Goal: Check status: Check status

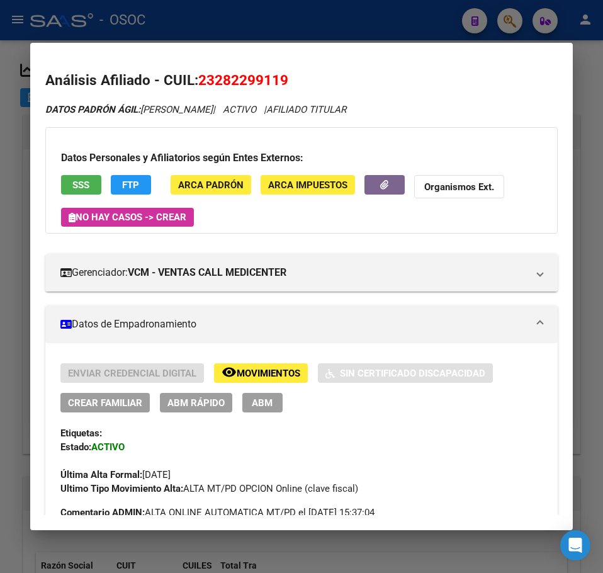
scroll to position [1214, 0]
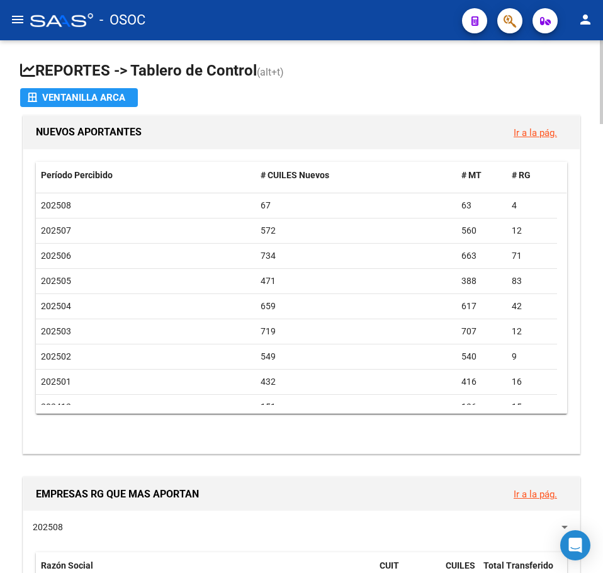
click at [284, 76] on span "(alt+t)" at bounding box center [270, 72] width 27 height 12
click at [319, 67] on h1 "REPORTES -> Tablero de Control (alt+t)" at bounding box center [301, 71] width 563 height 22
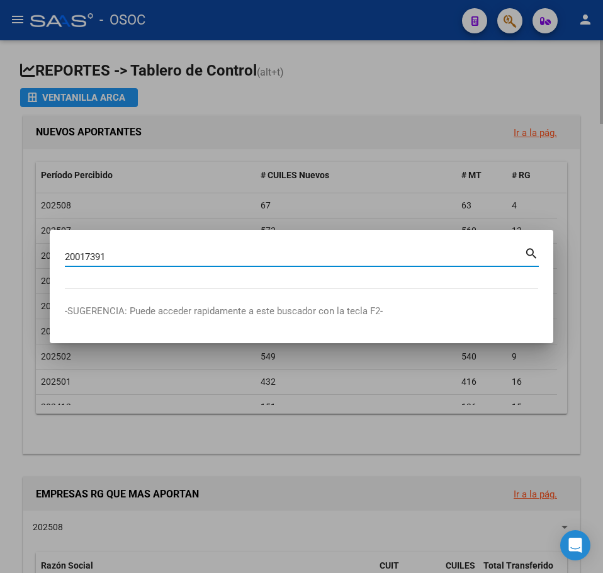
type input "20017391"
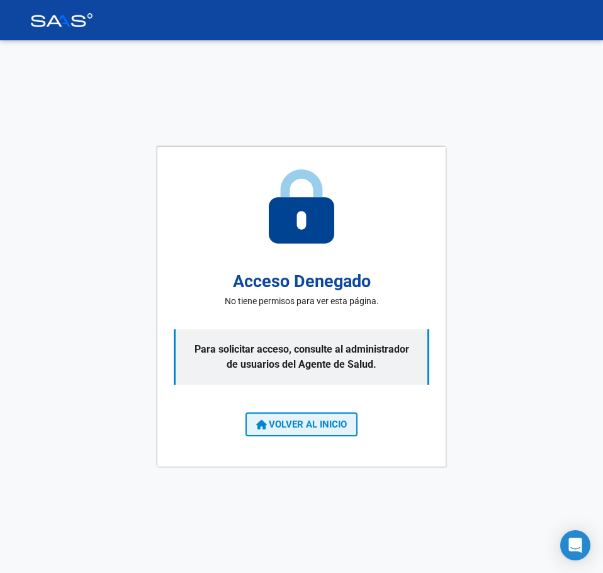
click at [315, 426] on span "VOLVER AL INICIO" at bounding box center [301, 424] width 91 height 11
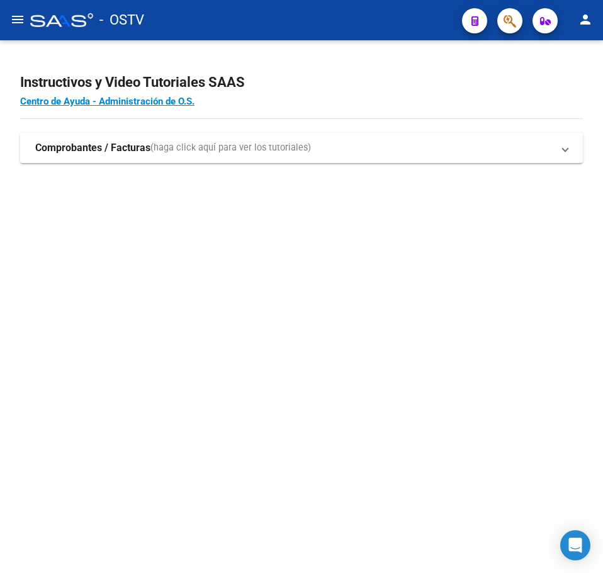
click at [312, 98] on h4 "Centro de Ayuda - Administración de O.S." at bounding box center [301, 101] width 563 height 14
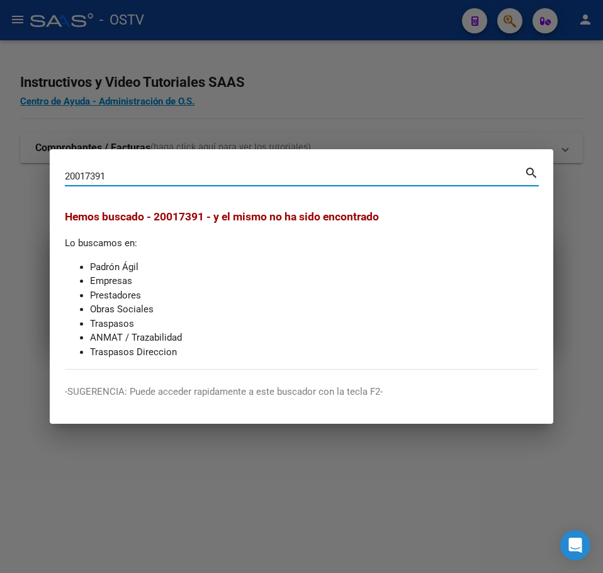
paste input "01739"
type input "20001739"
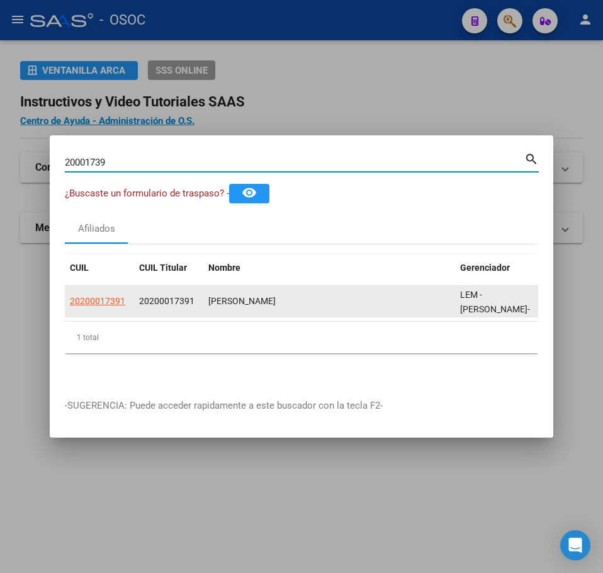
click at [111, 301] on span "20200017391" at bounding box center [97, 301] width 55 height 10
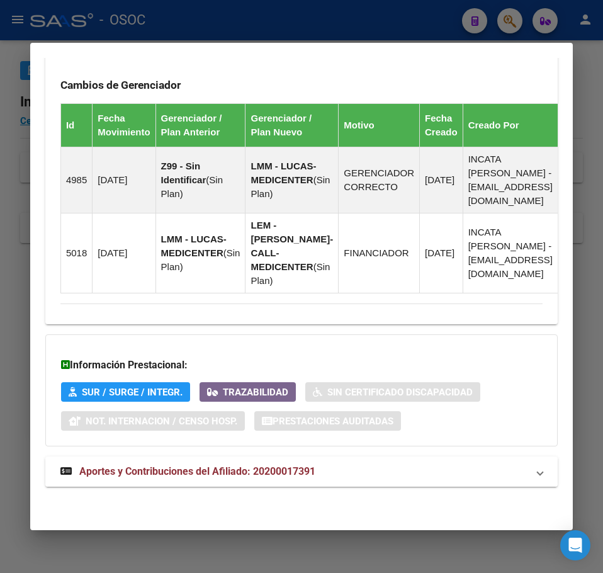
click at [222, 457] on mat-expansion-panel-header "Aportes y Contribuciones del Afiliado: 20200017391" at bounding box center [301, 472] width 513 height 30
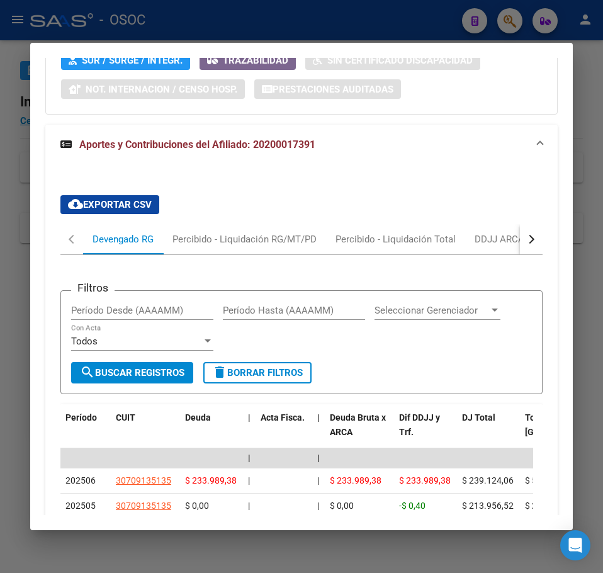
scroll to position [1258, 0]
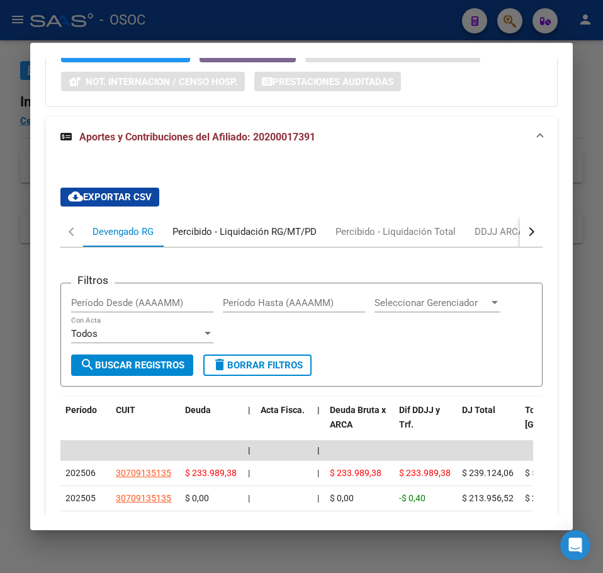
click at [202, 247] on div "Percibido - Liquidación RG/MT/PD" at bounding box center [244, 232] width 163 height 30
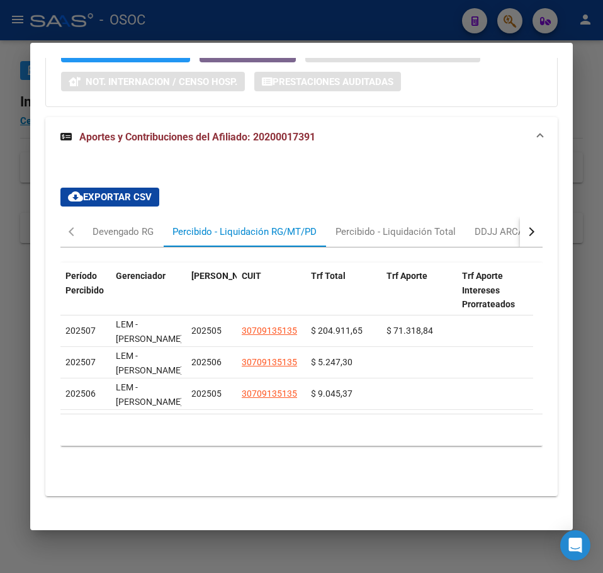
click at [30, 175] on mat-dialog-content "Análisis Afiliado - CUIL: 20200017391 DATOS PADRÓN ÁGIL: BELIERA CARLOS ALBERTO…" at bounding box center [301, 286] width 543 height 457
click at [10, 178] on div at bounding box center [301, 286] width 603 height 573
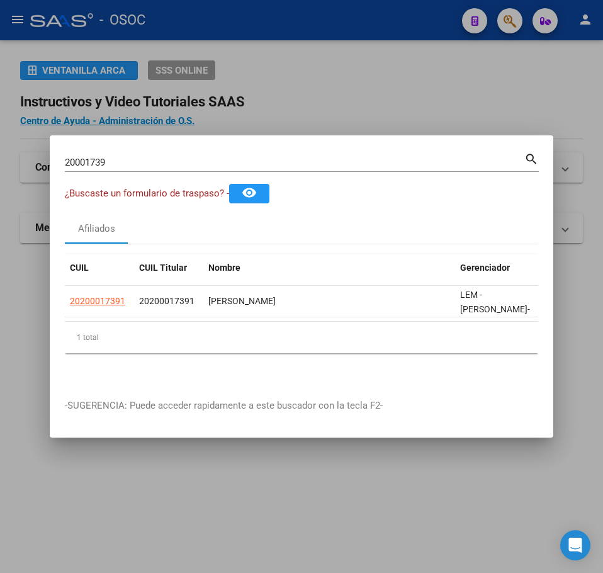
click at [134, 164] on div "20001739 Buscar (apellido, dni, cuil, nro traspaso, cuit, obra social)" at bounding box center [295, 162] width 460 height 19
drag, startPoint x: 134, startPoint y: 164, endPoint x: 122, endPoint y: 151, distance: 17.8
click at [122, 153] on div "20001739 Buscar (apellido, dni, cuil, nro traspaso, cuit, obra social)" at bounding box center [295, 162] width 460 height 19
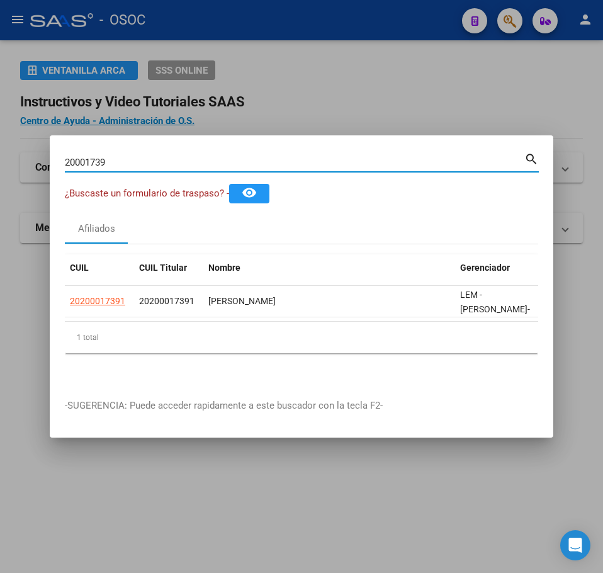
click at [122, 153] on div "20001739 Buscar (apellido, dni, cuil, nro traspaso, cuit, obra social)" at bounding box center [295, 162] width 460 height 19
click at [119, 157] on input "20001739" at bounding box center [295, 162] width 460 height 11
paste input "39749704"
type input "39749704"
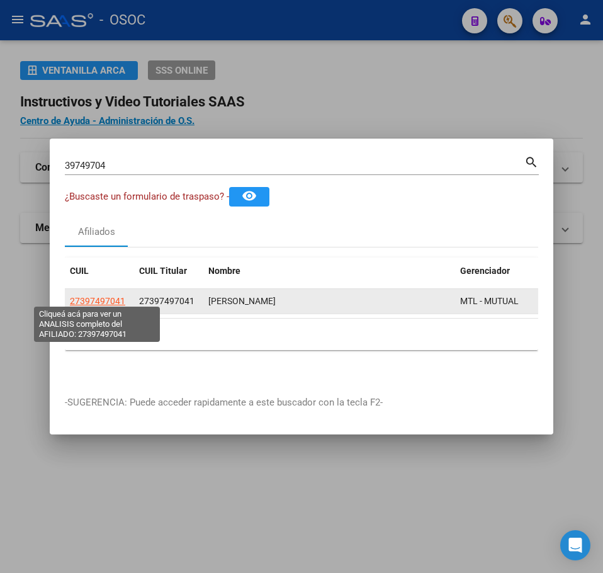
click at [93, 302] on span "27397497041" at bounding box center [97, 301] width 55 height 10
type textarea "27397497041"
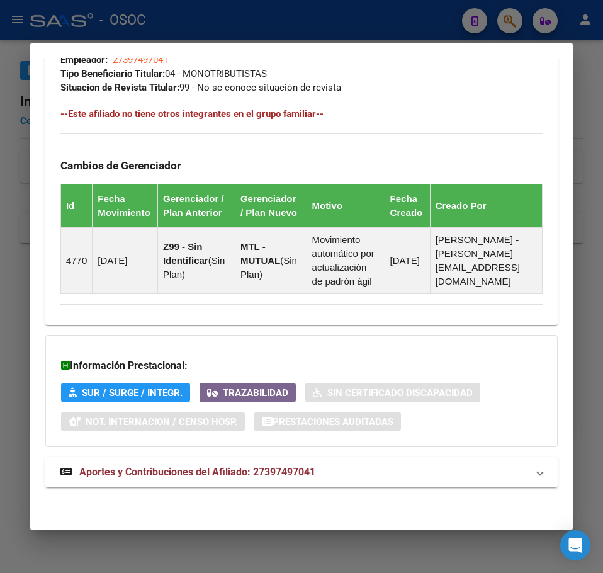
click at [197, 478] on strong "Aportes y Contribuciones del Afiliado: 27397497041" at bounding box center [187, 472] width 255 height 15
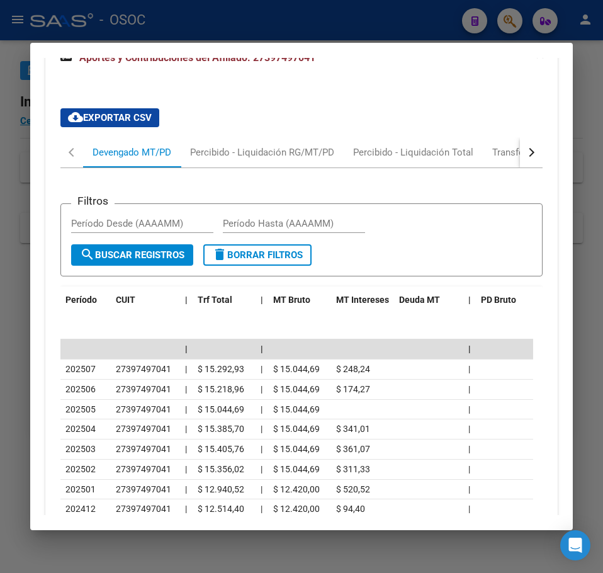
scroll to position [1241, 0]
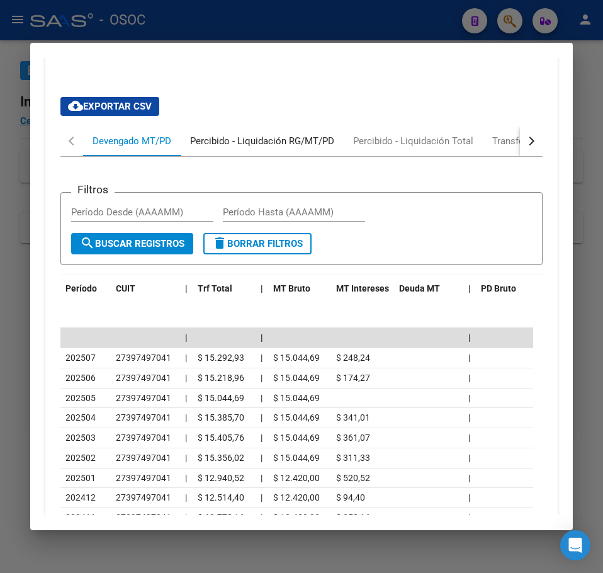
click at [224, 156] on div "Percibido - Liquidación RG/MT/PD" at bounding box center [262, 141] width 163 height 30
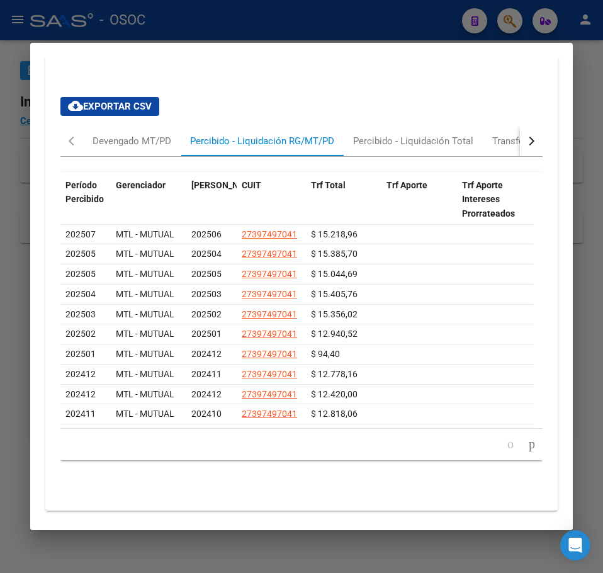
click at [18, 181] on div at bounding box center [301, 286] width 603 height 573
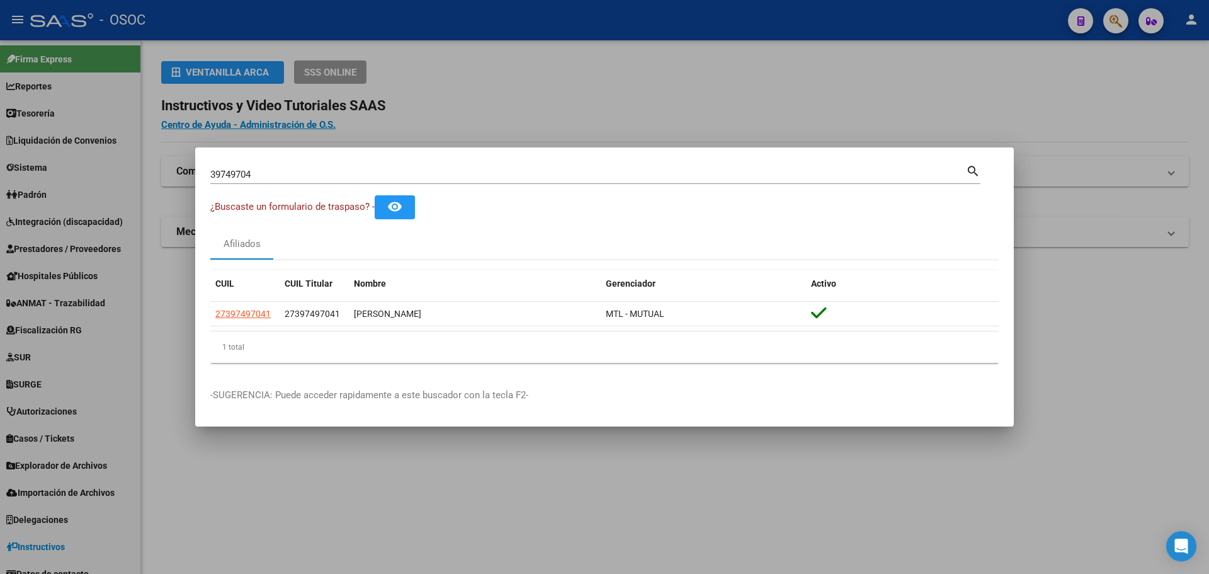
click at [479, 155] on mat-dialog-container "39749704 Buscar (apellido, dni, cuil, nro traspaso, cuit, obra social) search ¿…" at bounding box center [604, 287] width 819 height 280
click at [470, 166] on div "39749704 Buscar (apellido, dni, cuil, nro traspaso, cuit, obra social)" at bounding box center [588, 174] width 756 height 19
paste input "93063265"
type input "93063265"
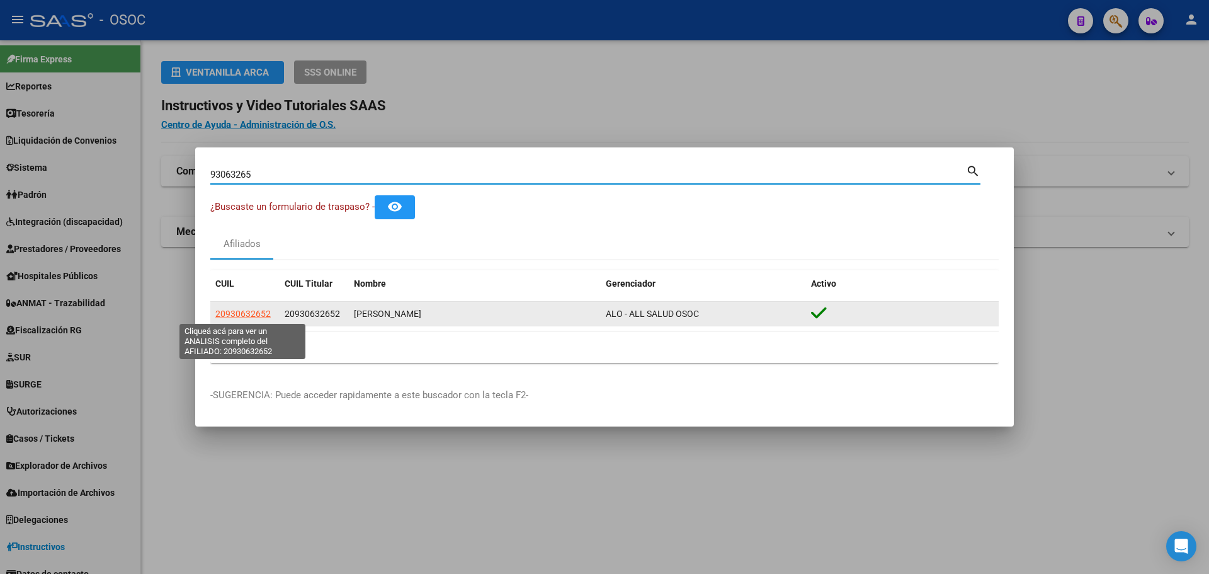
click at [260, 314] on span "20930632652" at bounding box center [242, 314] width 55 height 10
type textarea "20930632652"
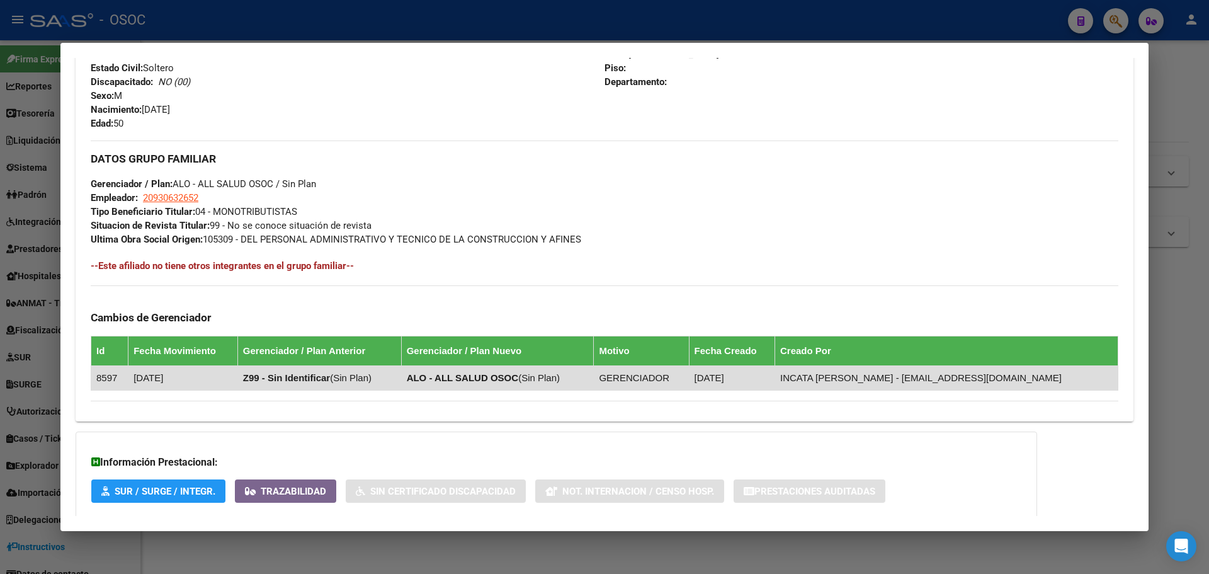
scroll to position [592, 0]
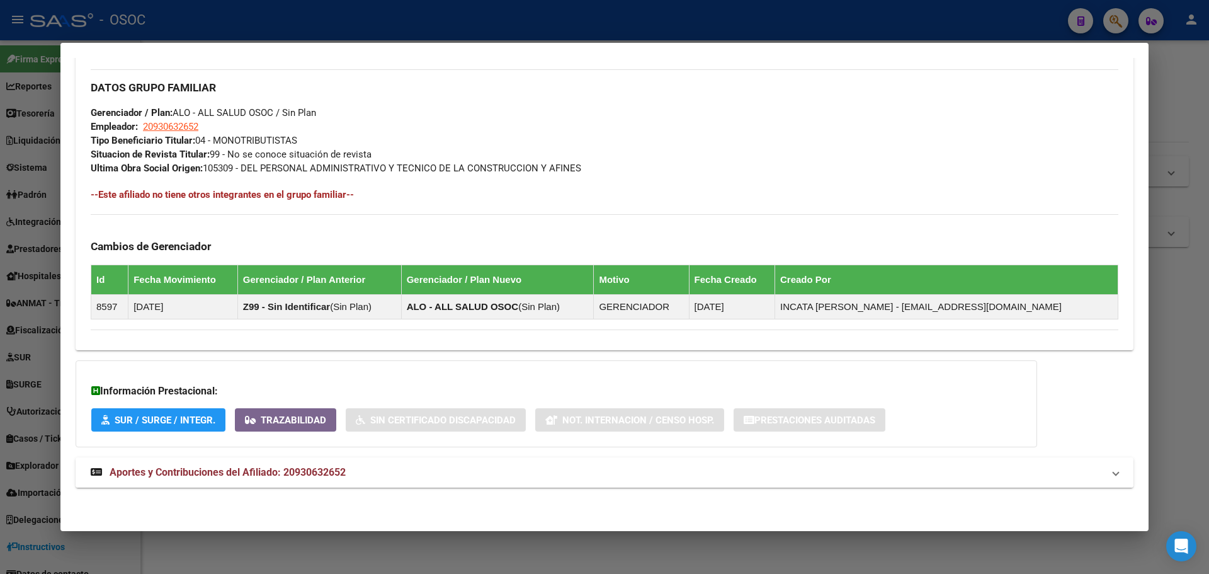
click at [271, 461] on mat-expansion-panel-header "Aportes y Contribuciones del Afiliado: 20930632652" at bounding box center [605, 472] width 1058 height 30
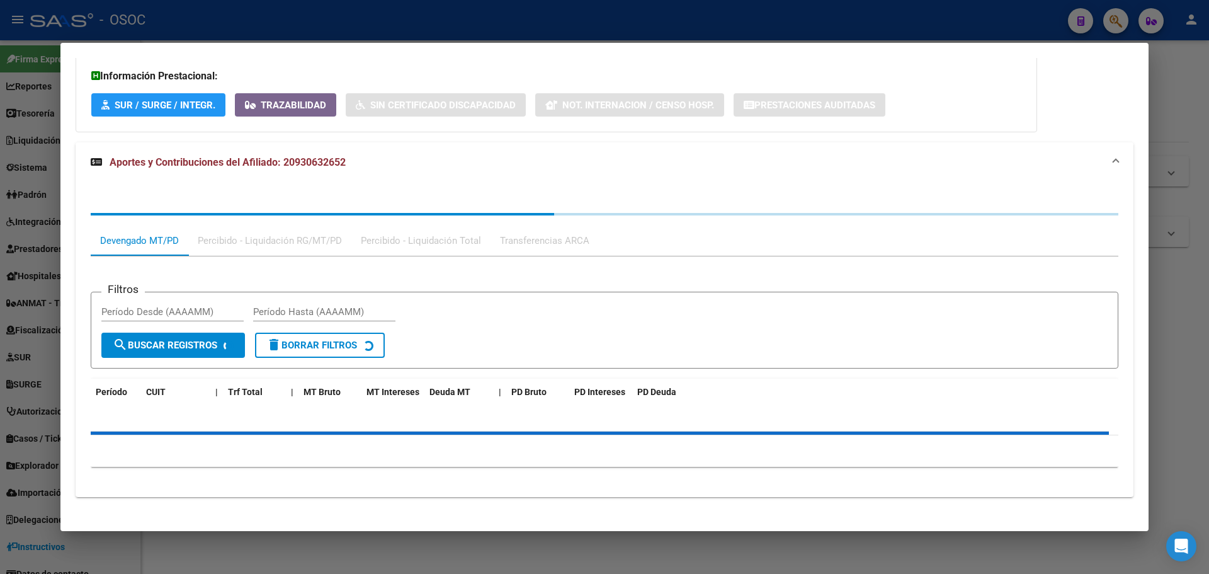
scroll to position [916, 0]
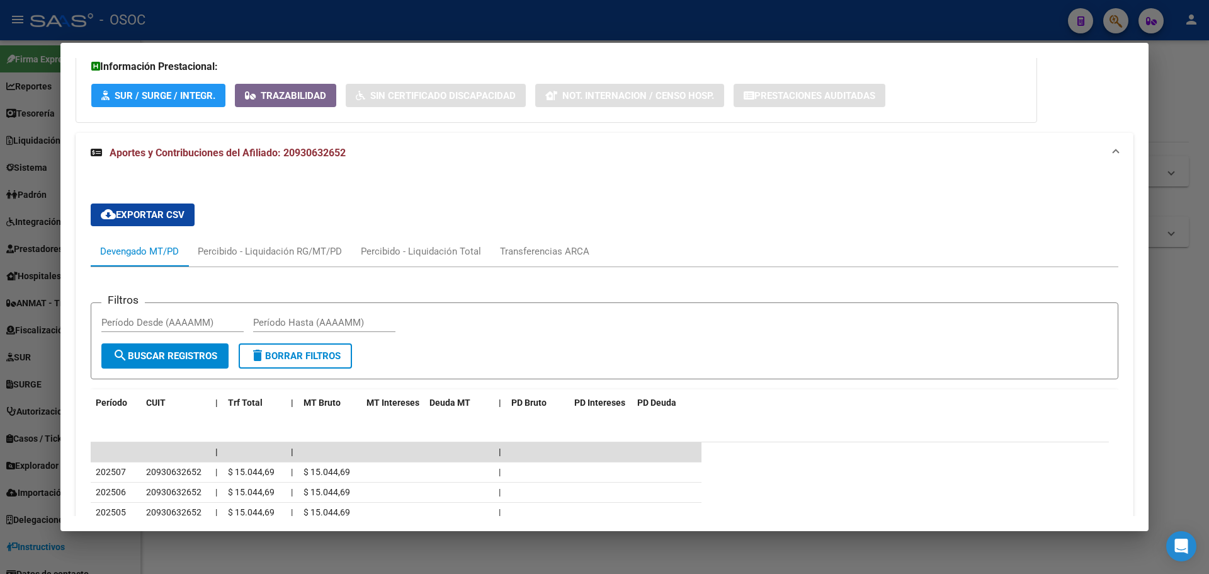
click at [282, 271] on div "Filtros Período Desde (AAAAMM) Período Hasta (AAAAMM) search Buscar Registros d…" at bounding box center [605, 468] width 1028 height 402
click at [281, 263] on div "Percibido - Liquidación RG/MT/PD" at bounding box center [269, 251] width 163 height 30
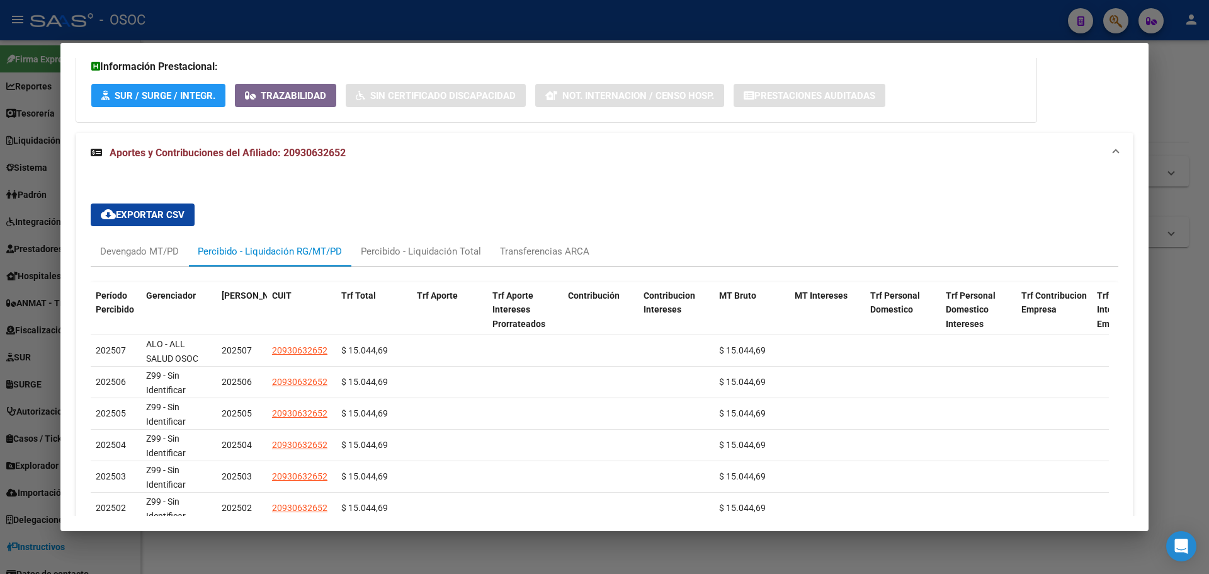
click at [48, 181] on div at bounding box center [604, 287] width 1209 height 574
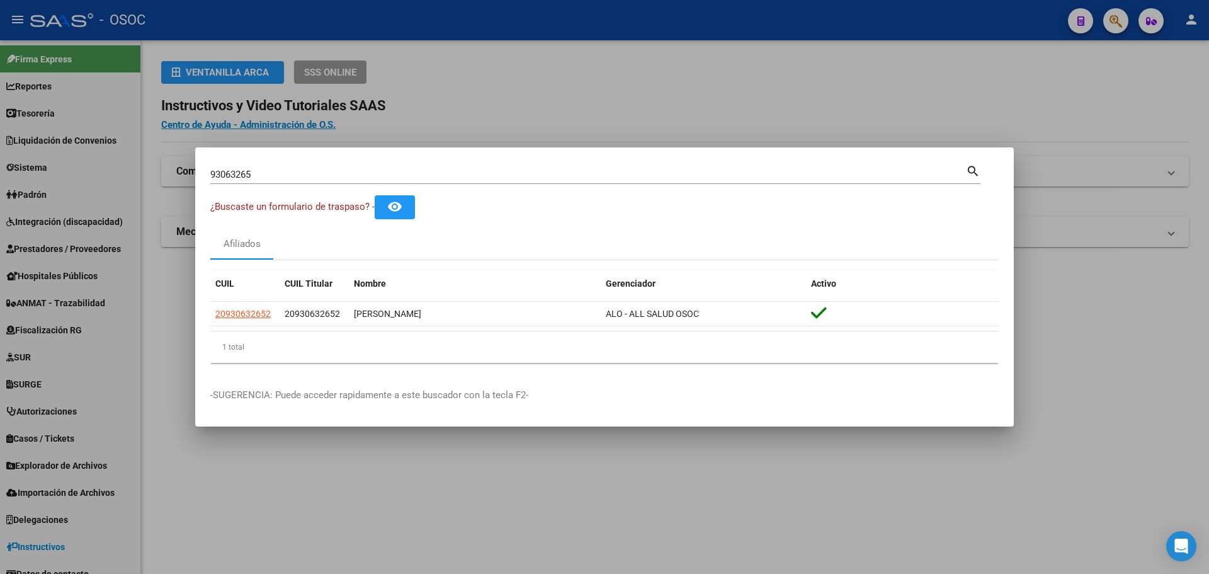
drag, startPoint x: 218, startPoint y: 176, endPoint x: 236, endPoint y: 174, distance: 18.4
click at [219, 176] on input "93063265" at bounding box center [588, 174] width 756 height 11
paste input "29111134"
type input "29111134"
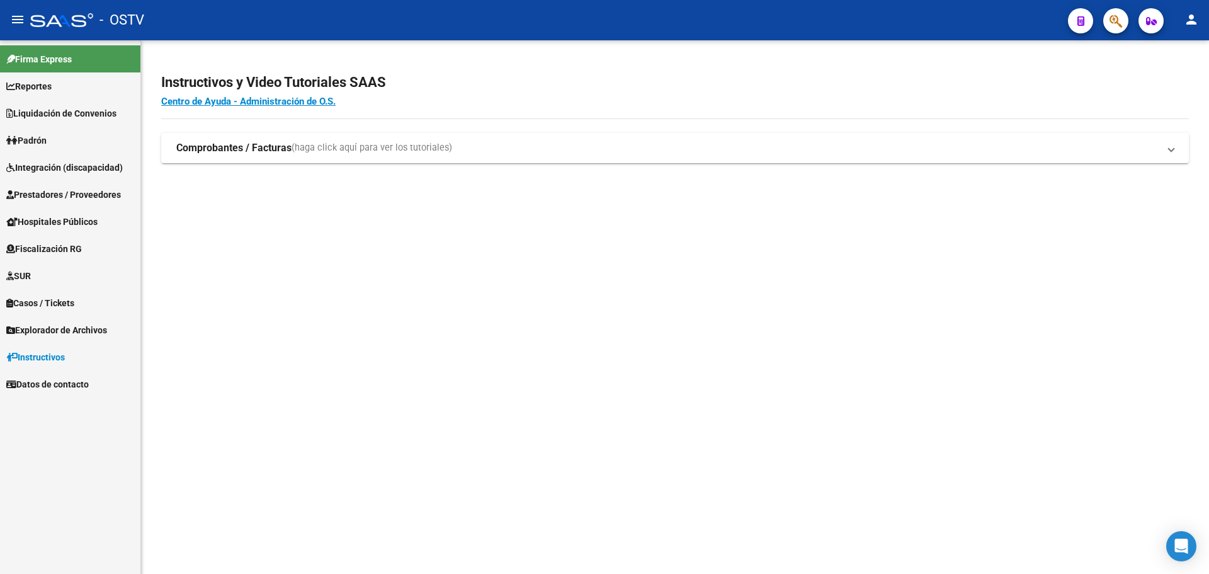
click at [504, 84] on h2 "Instructivos y Video Tutoriales SAAS" at bounding box center [675, 83] width 1028 height 24
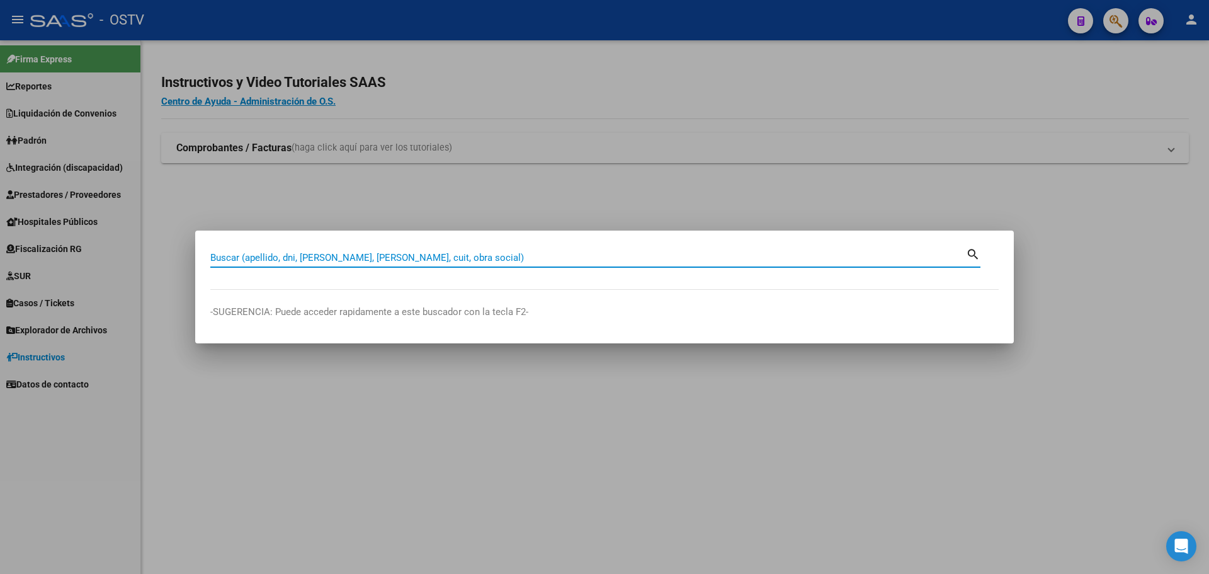
paste input "29111134"
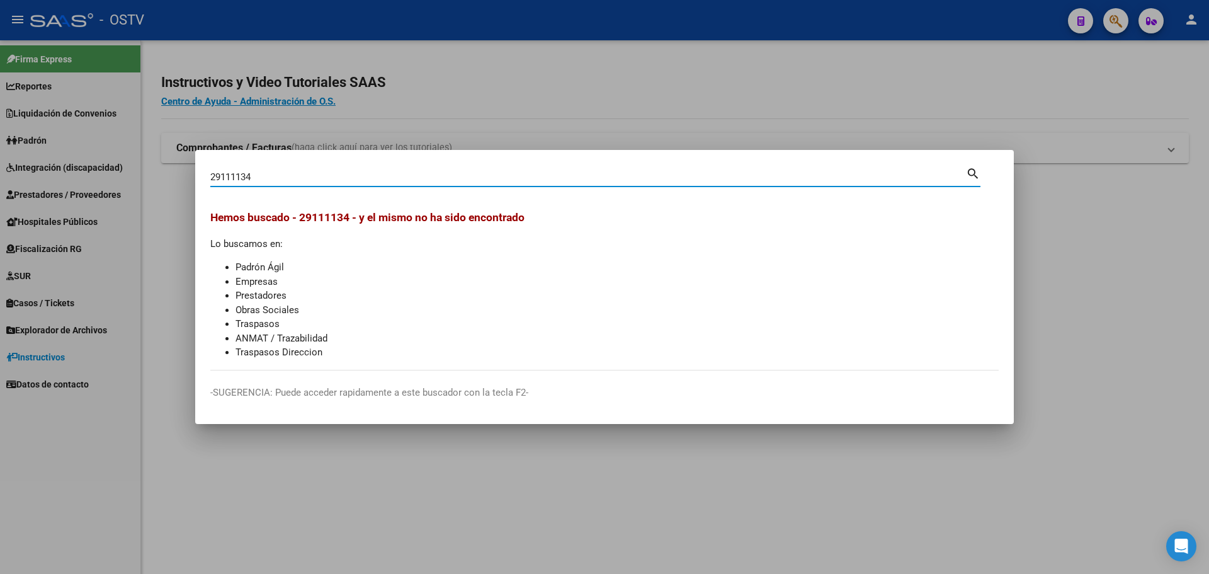
paste input "30142547"
type input "30142547"
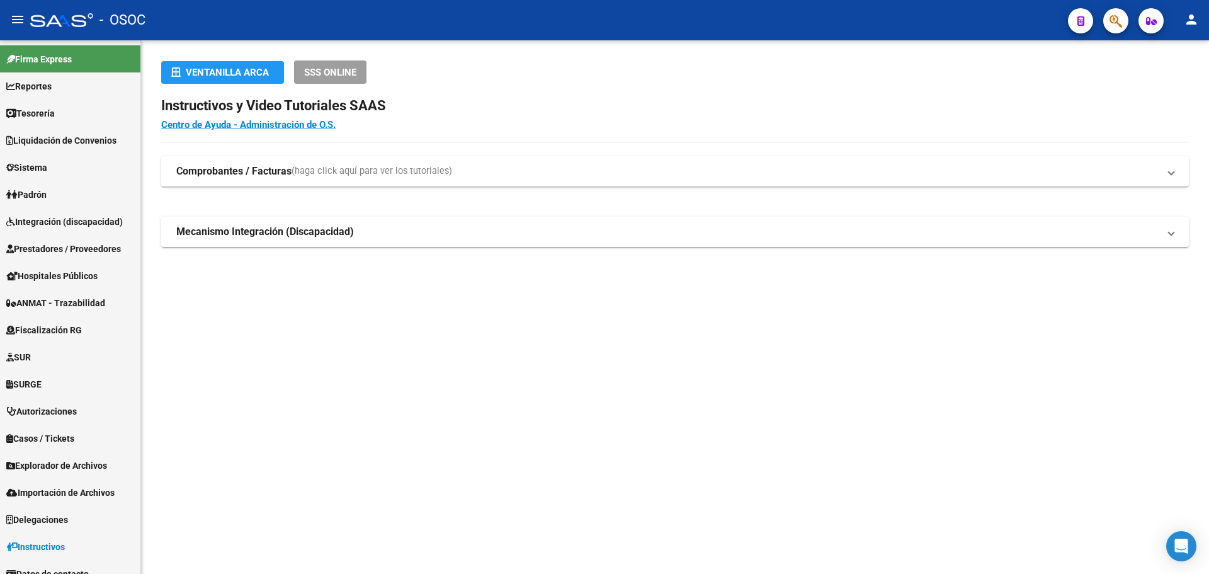
click at [498, 367] on mat-sidenav-content "Ventanilla ARCA SSS ONLINE Instructivos y Video Tutoriales SAAS Centro de Ayuda…" at bounding box center [675, 306] width 1068 height 533
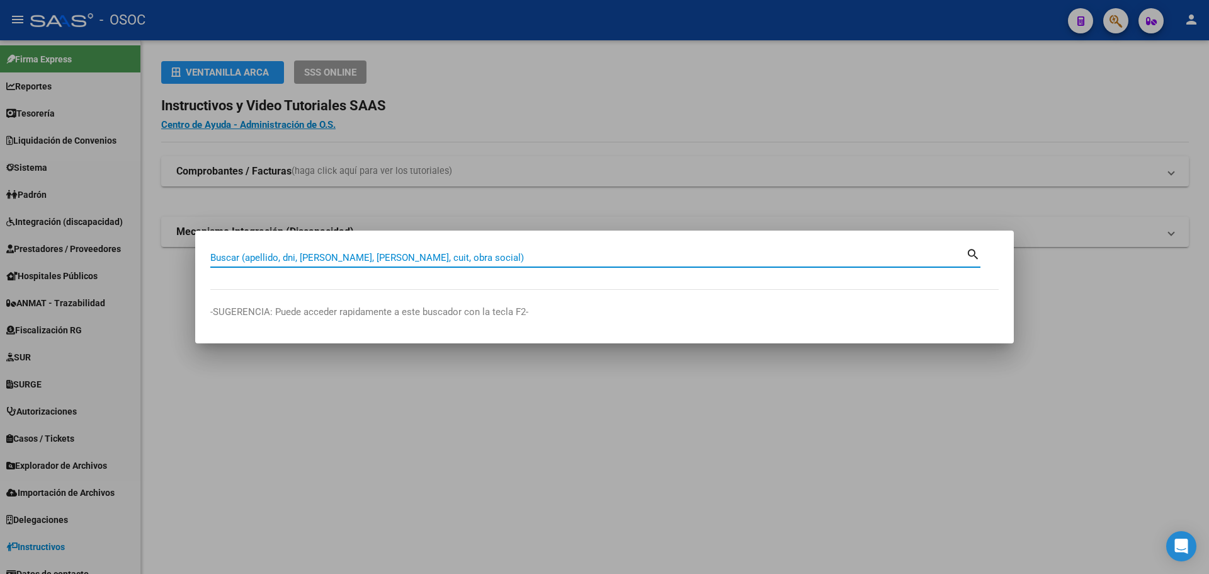
paste input "30142547"
type input "30142547"
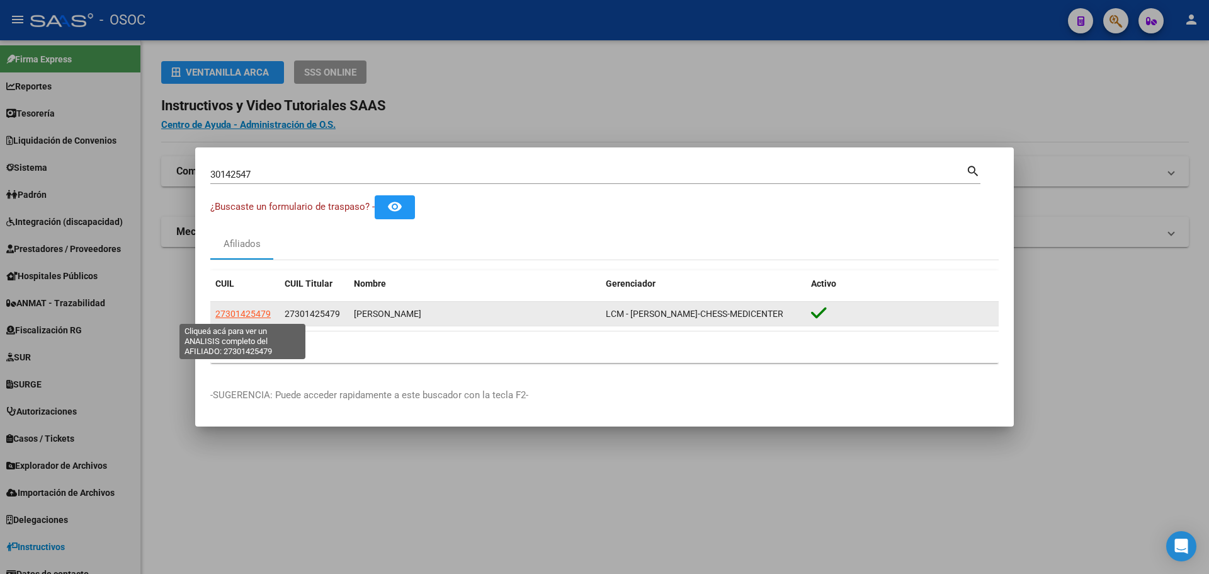
click at [246, 309] on span "27301425479" at bounding box center [242, 314] width 55 height 10
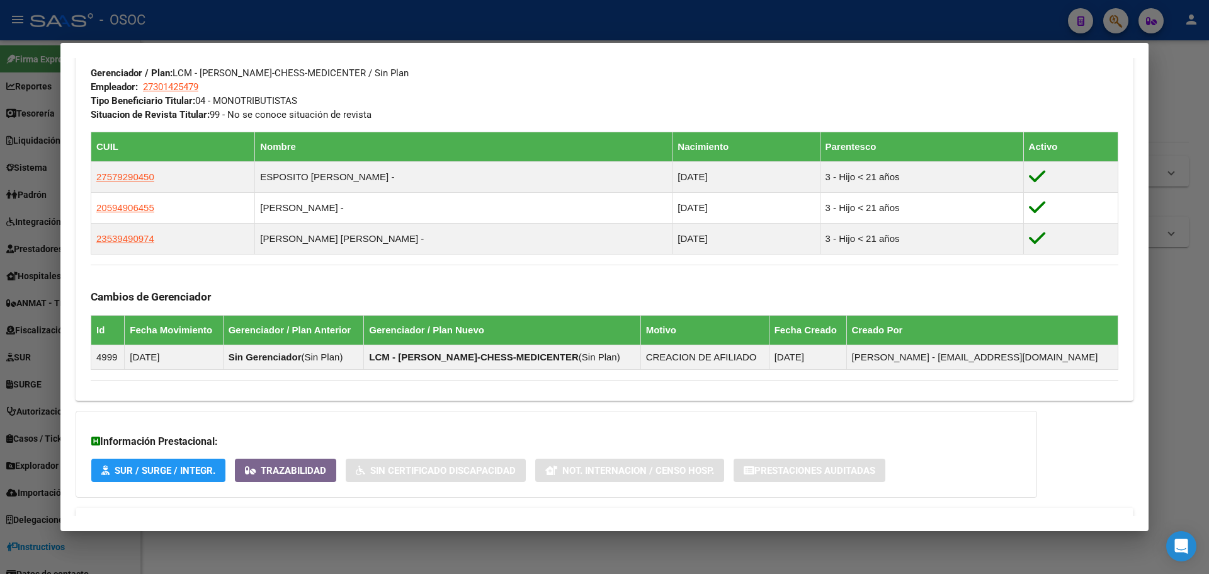
scroll to position [658, 0]
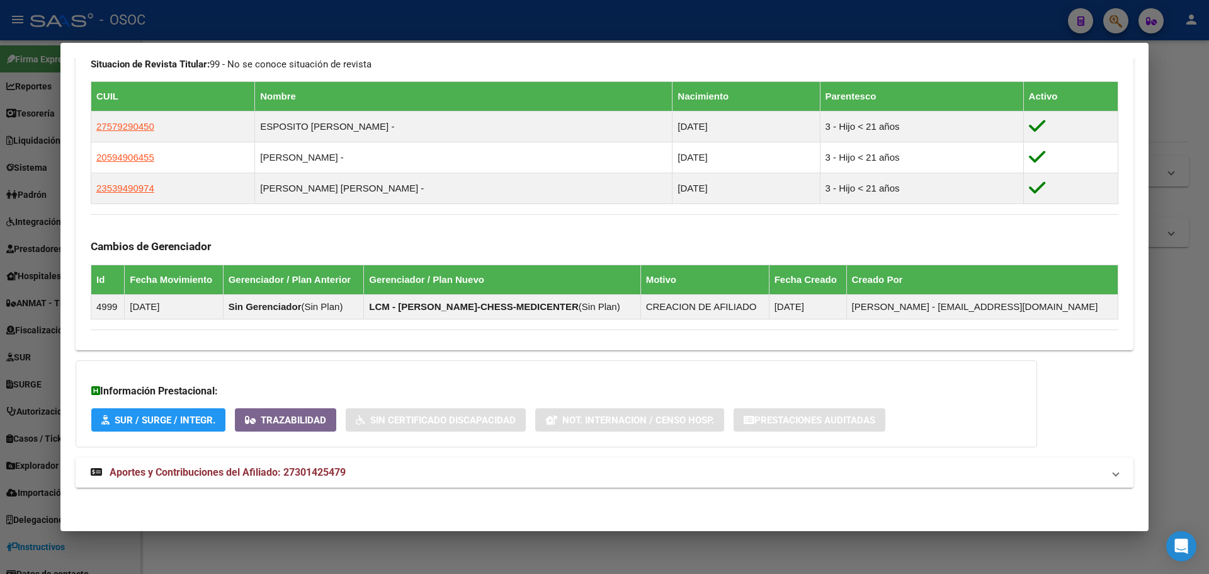
click at [290, 467] on span "Aportes y Contribuciones del Afiliado: 27301425479" at bounding box center [228, 472] width 236 height 12
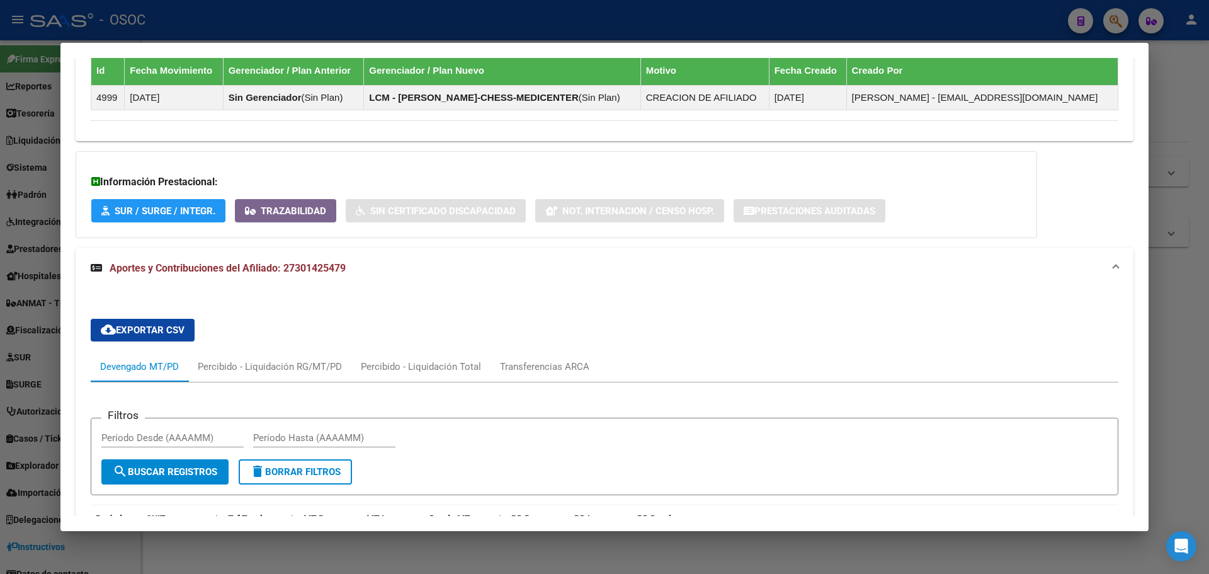
scroll to position [973, 0]
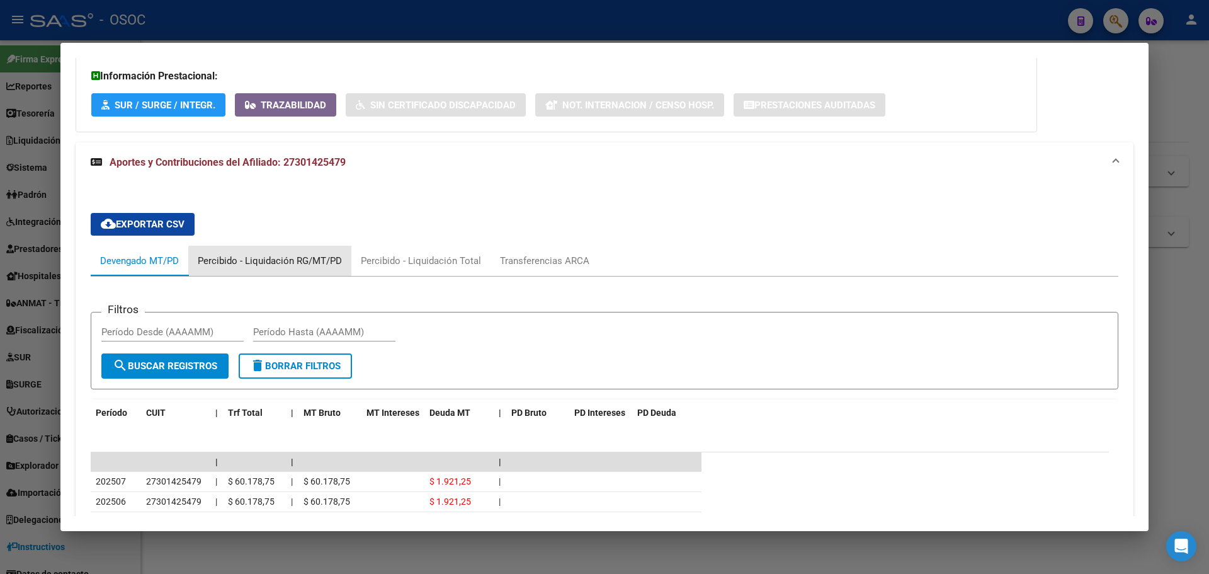
click at [292, 275] on div "Percibido - Liquidación RG/MT/PD" at bounding box center [269, 261] width 163 height 30
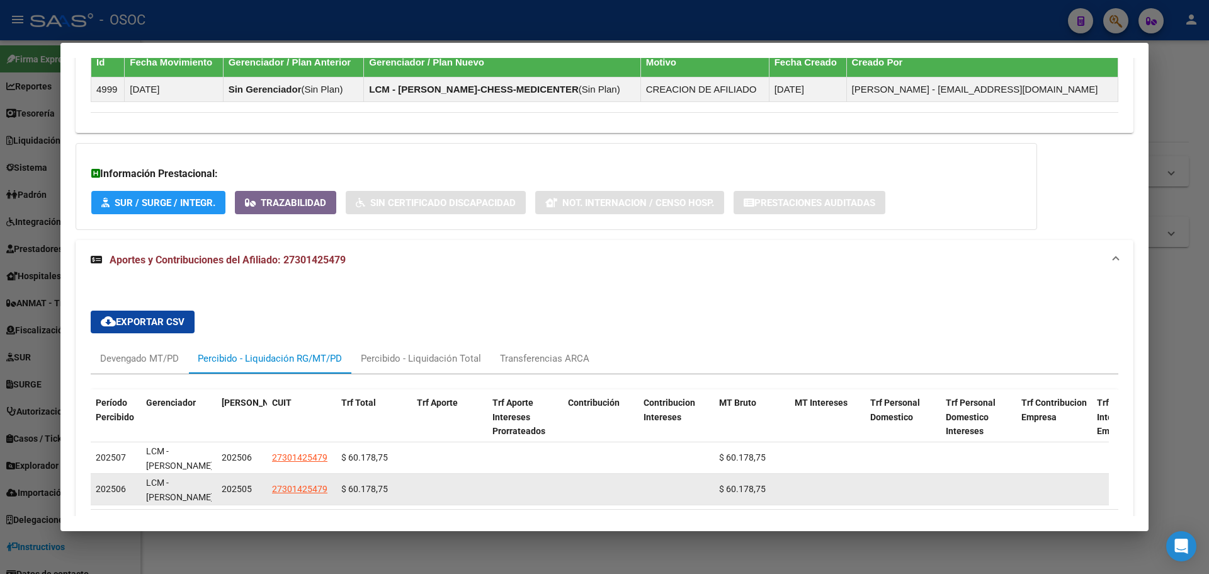
scroll to position [969, 0]
